Goal: Information Seeking & Learning: Learn about a topic

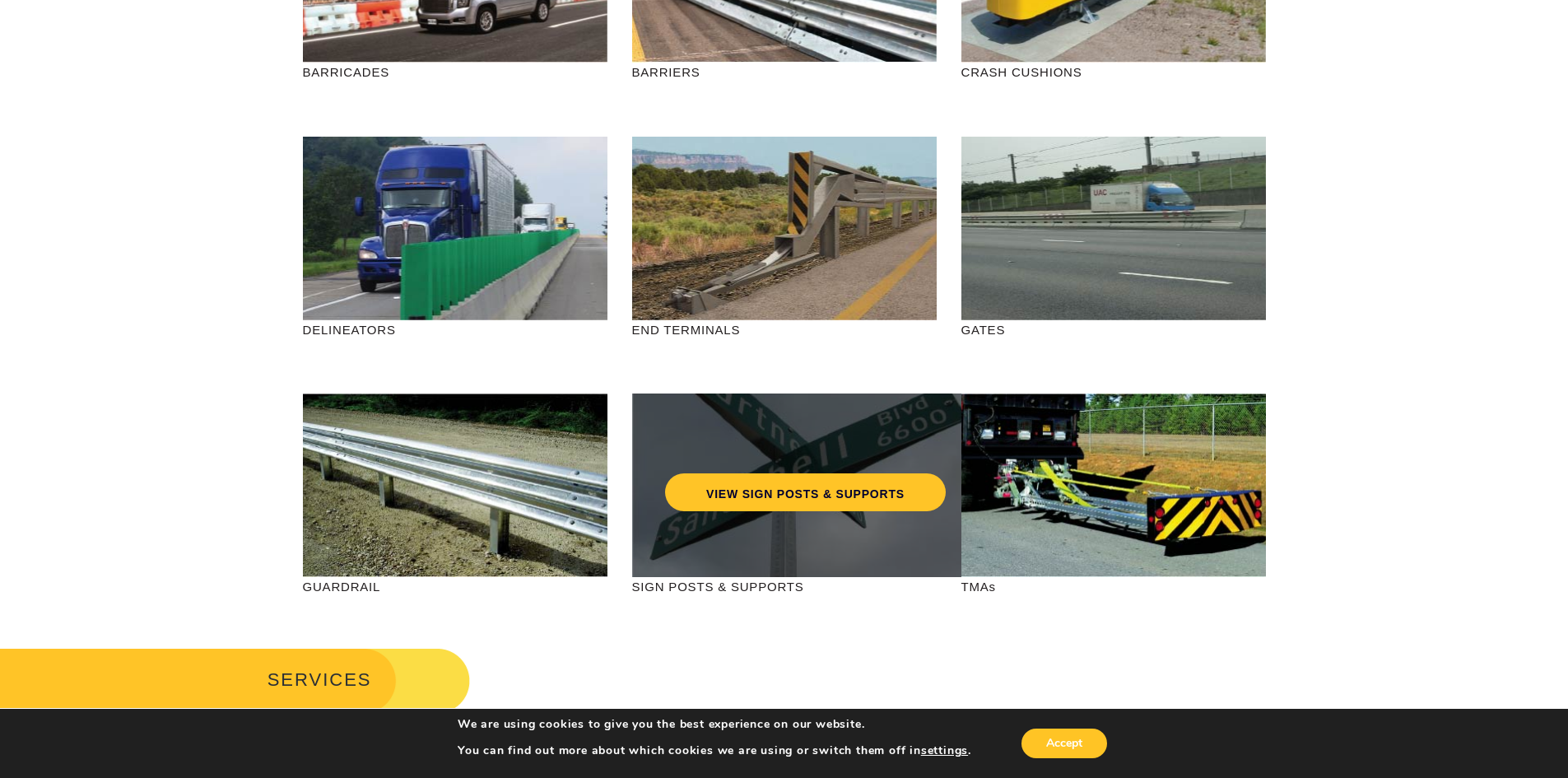
scroll to position [412, 0]
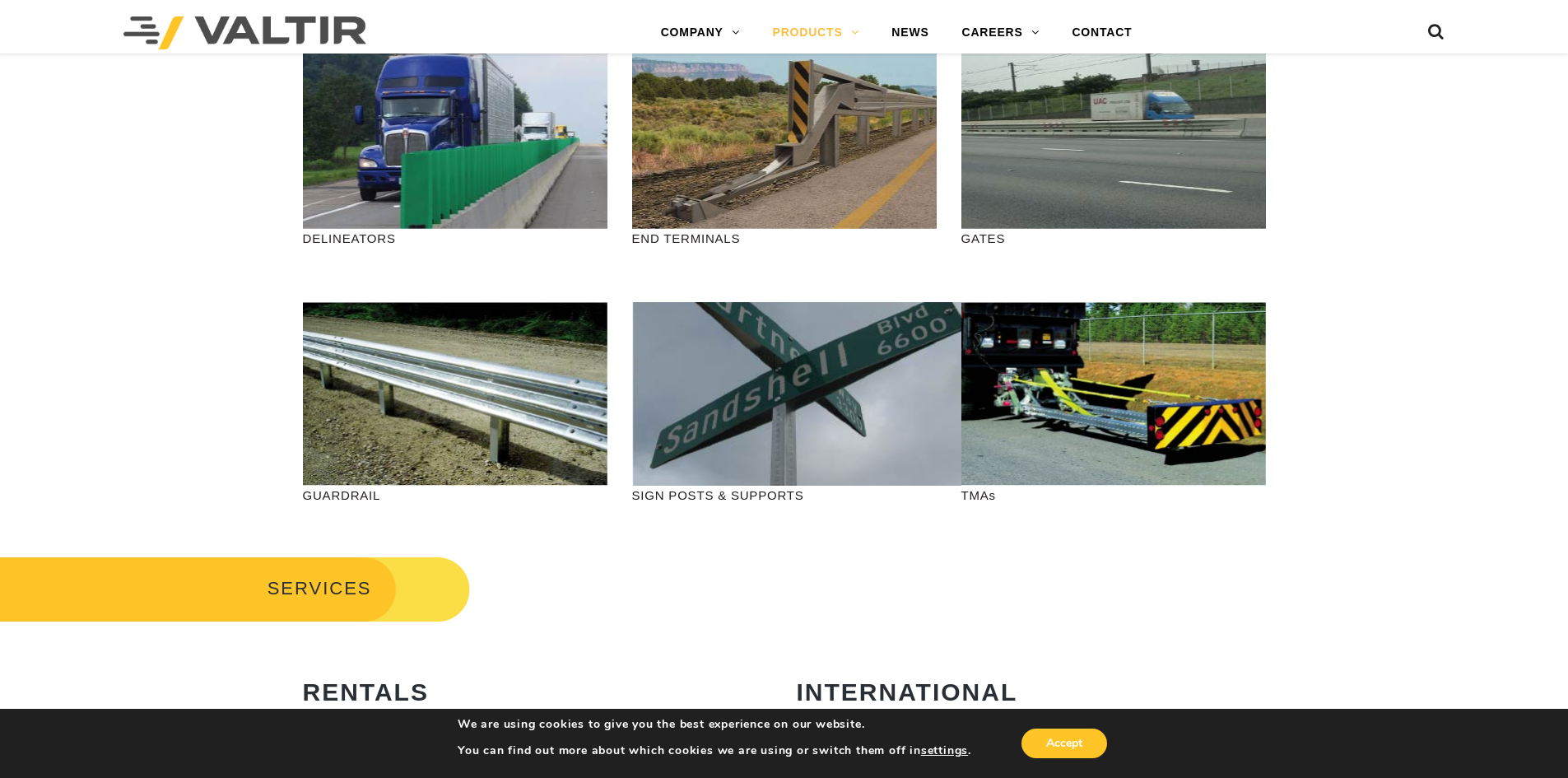
click at [345, 491] on p "GUARDRAIL" at bounding box center [454, 494] width 304 height 19
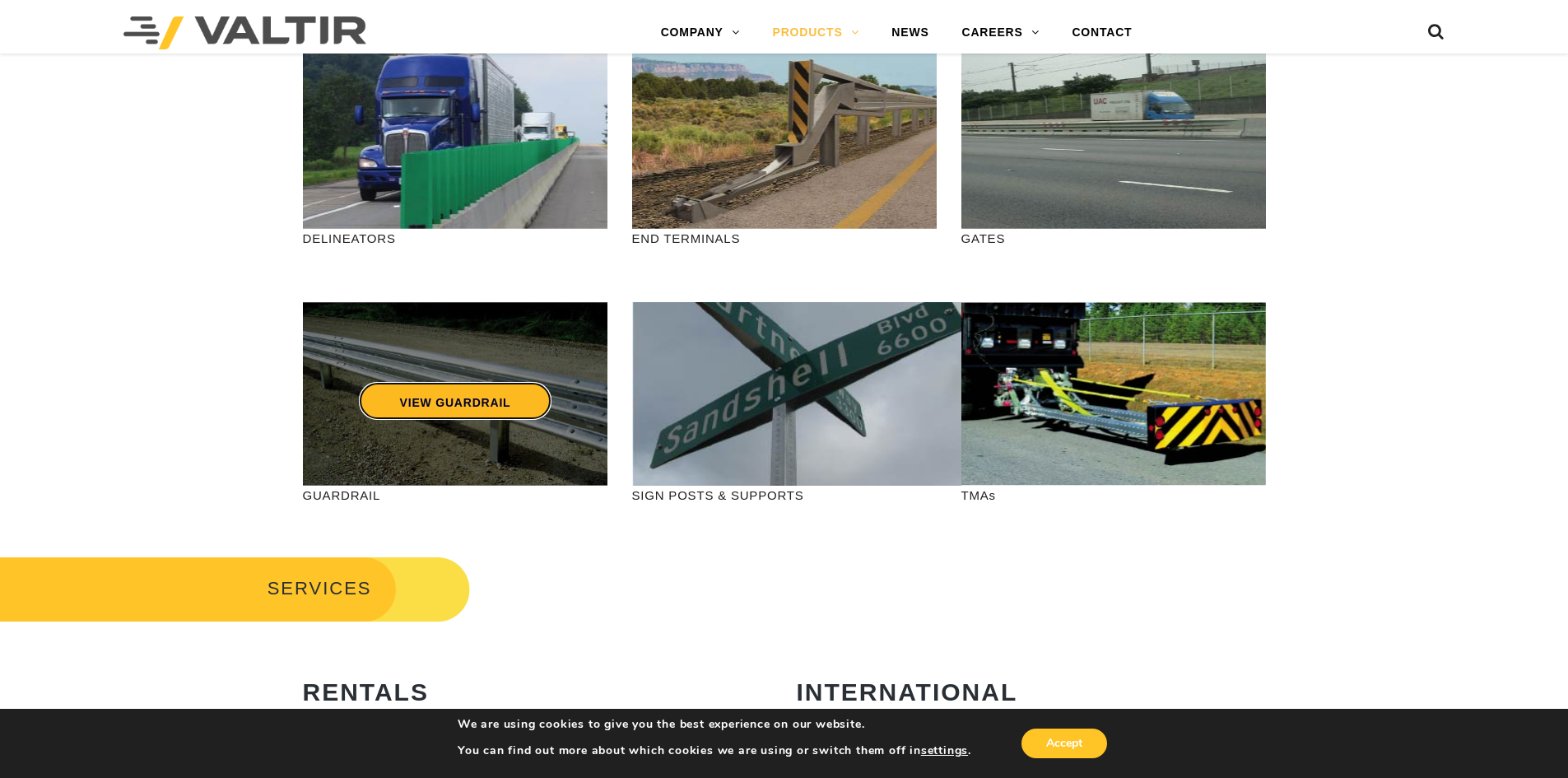
click at [421, 414] on link "VIEW GUARDRAIL" at bounding box center [454, 400] width 193 height 38
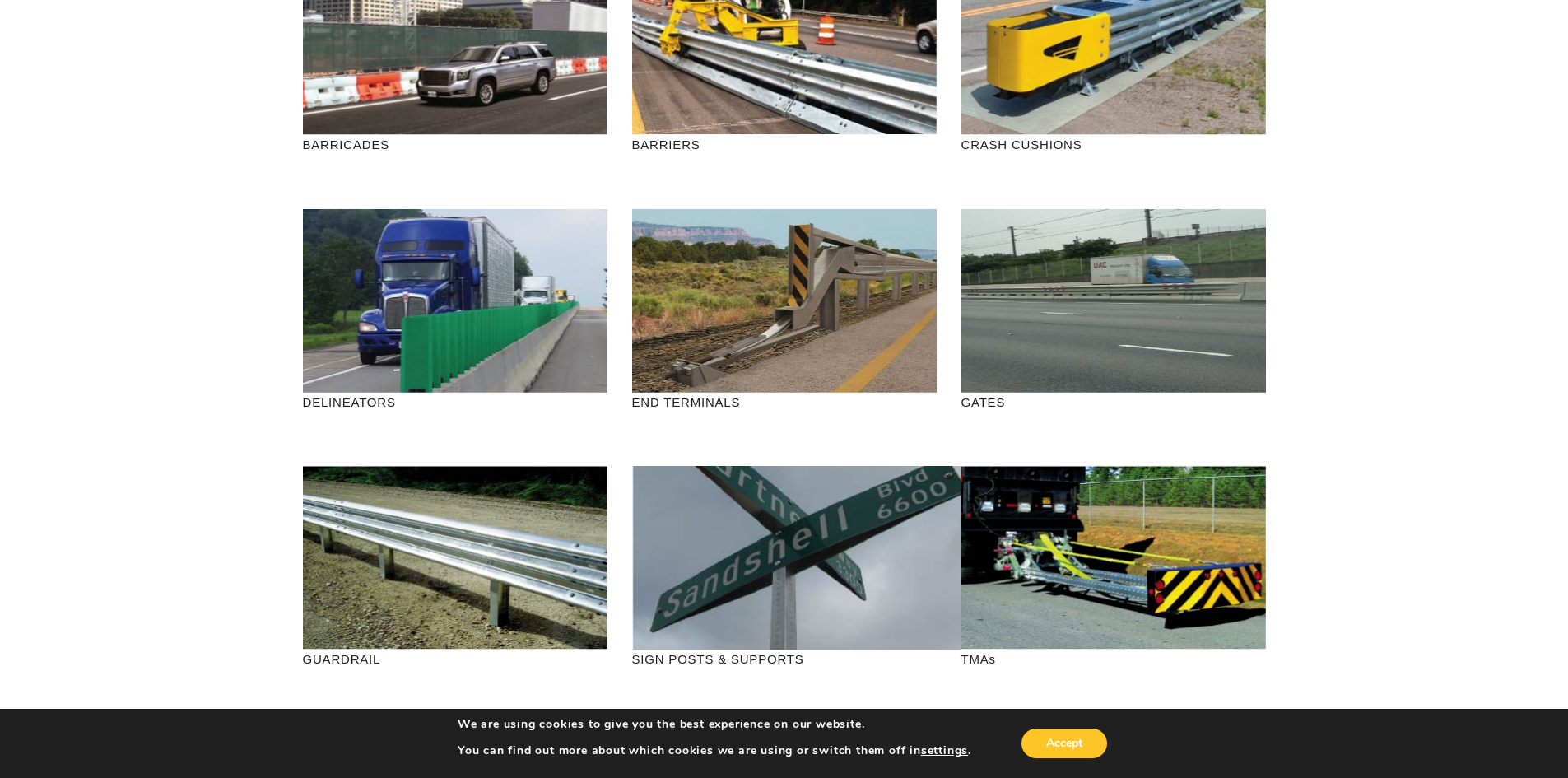
scroll to position [247, 0]
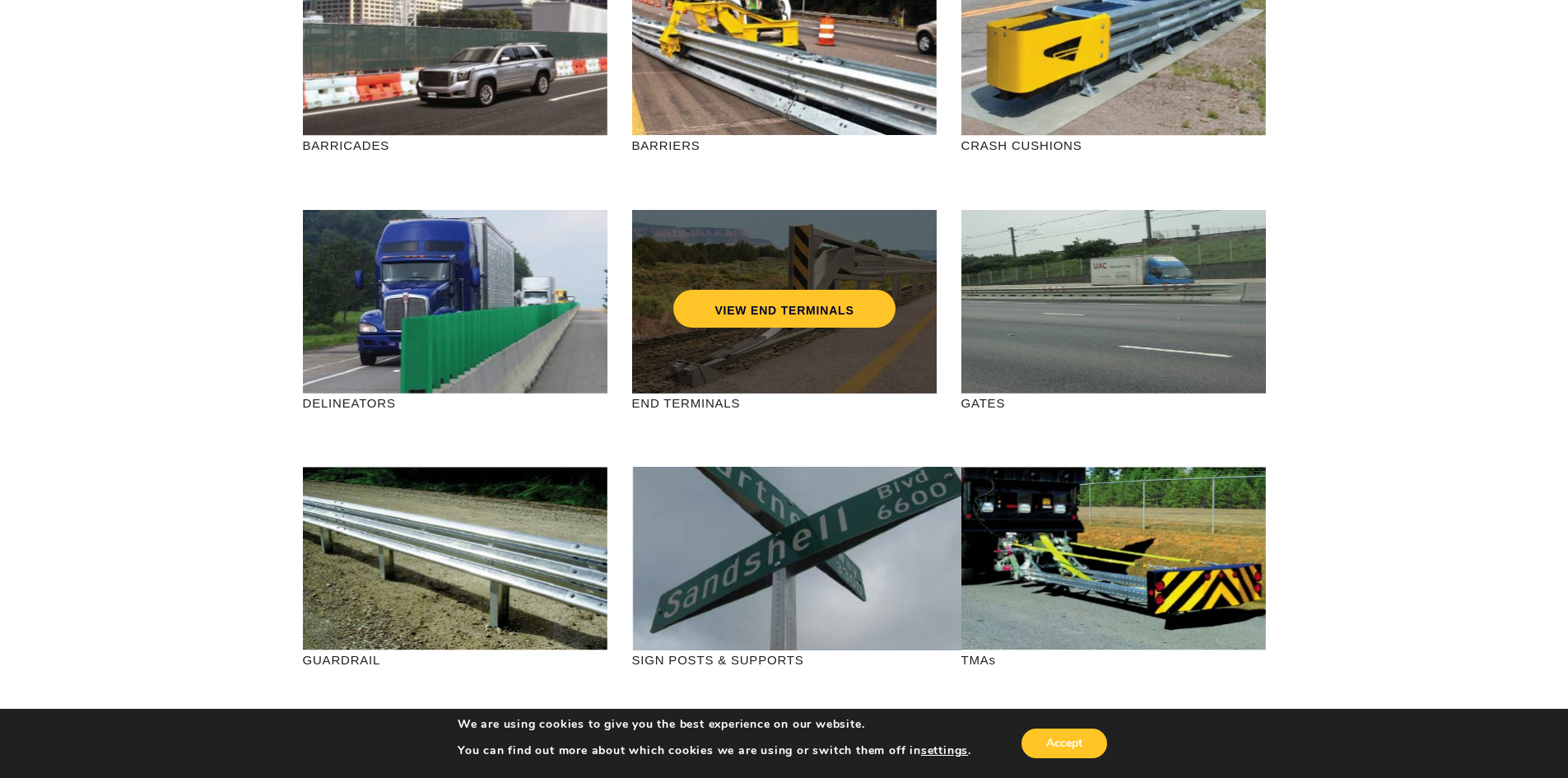
click at [745, 349] on div "VIEW END TERMINALS" at bounding box center [784, 302] width 304 height 184
click at [772, 310] on link "VIEW END TERMINALS" at bounding box center [784, 308] width 222 height 38
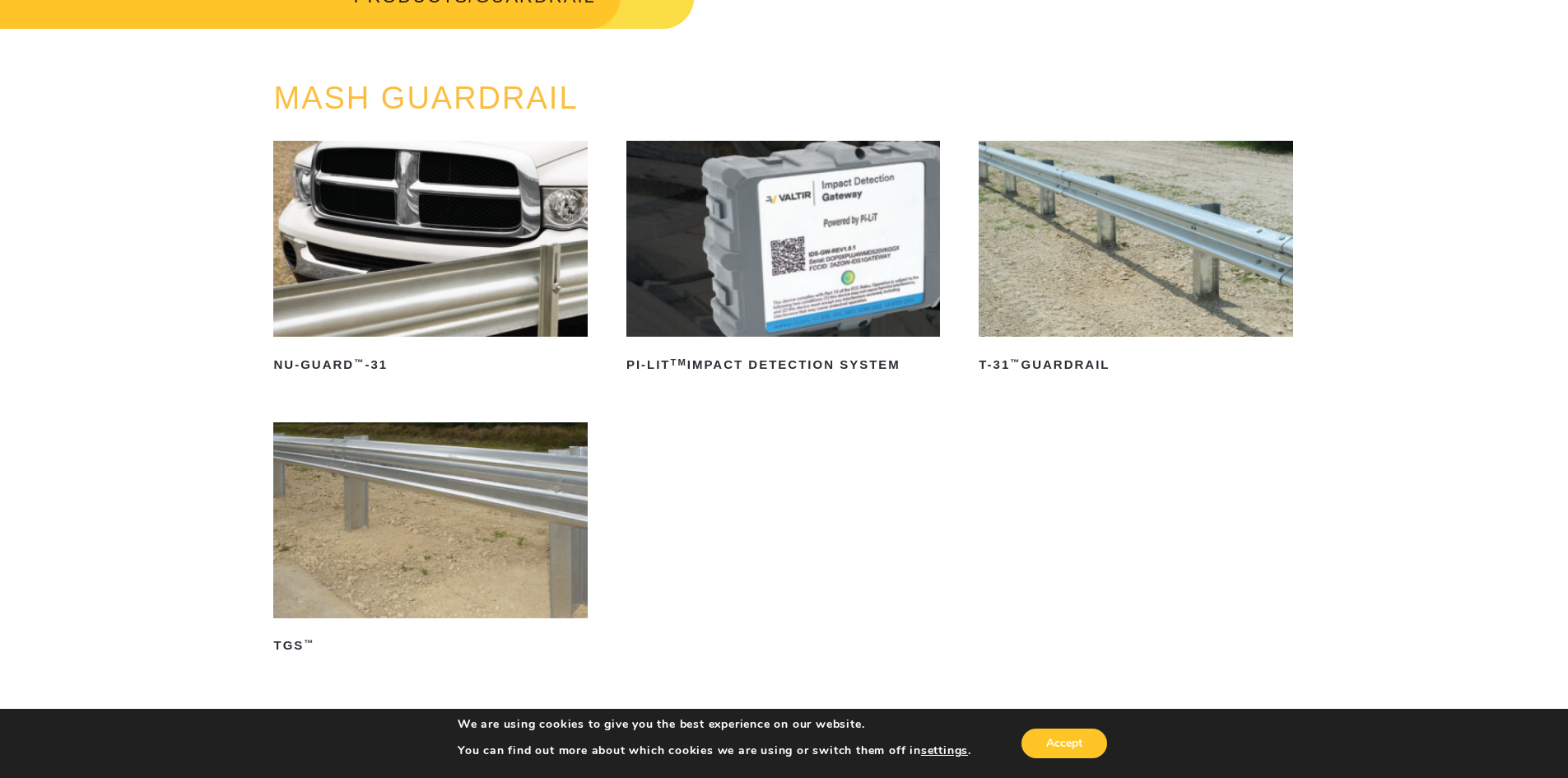
scroll to position [247, 0]
